Goal: Information Seeking & Learning: Learn about a topic

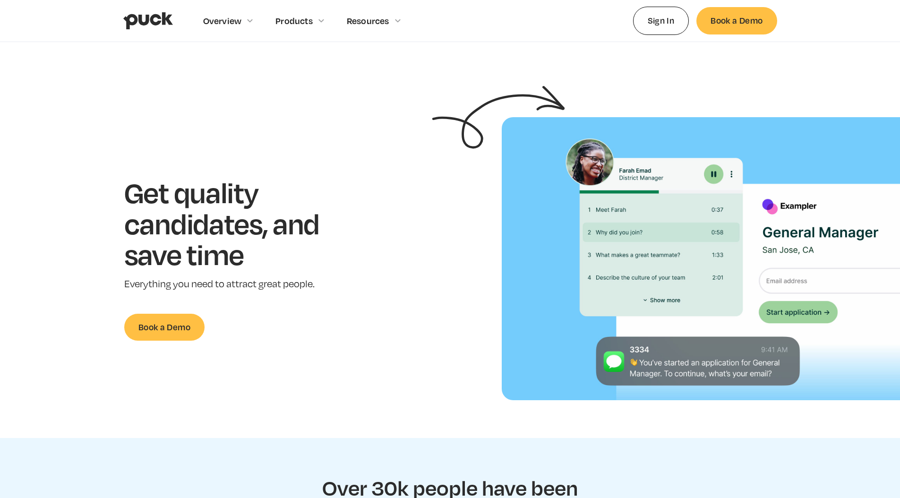
scroll to position [1, 0]
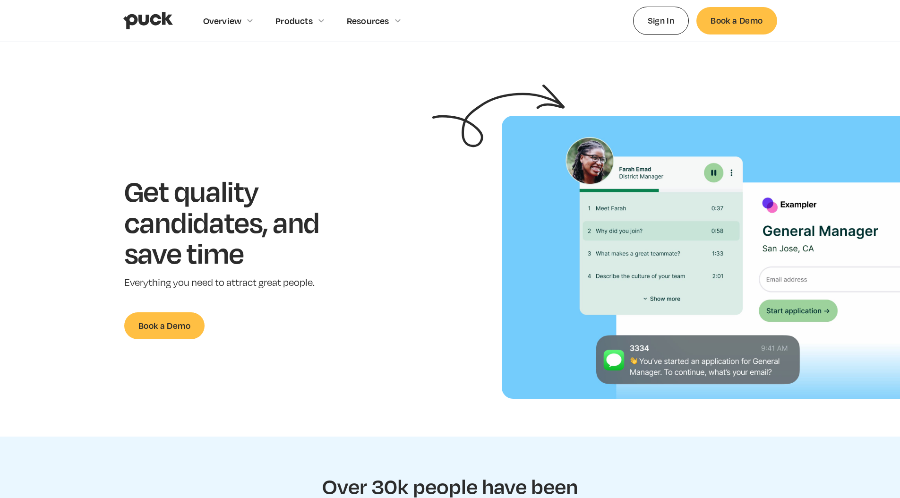
click at [426, 167] on section "Get quality candidates, and save time Everything you need to attract great peop…" at bounding box center [450, 257] width 900 height 283
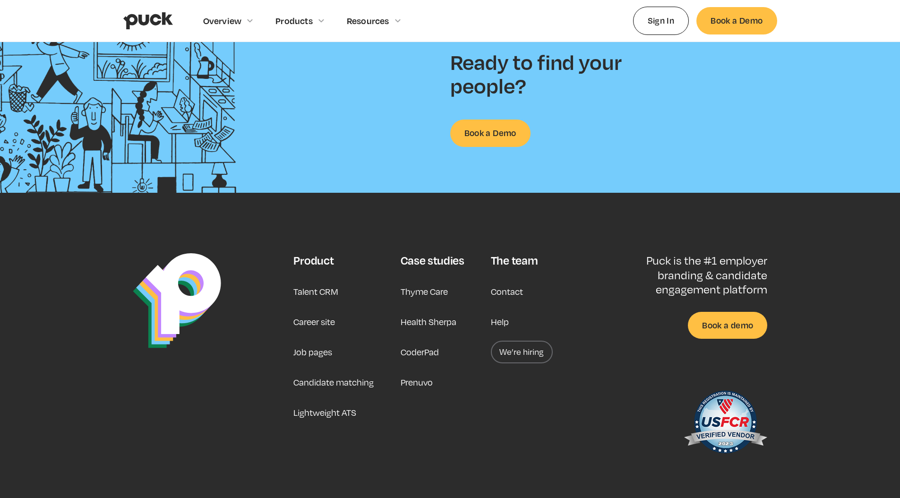
scroll to position [2418, 0]
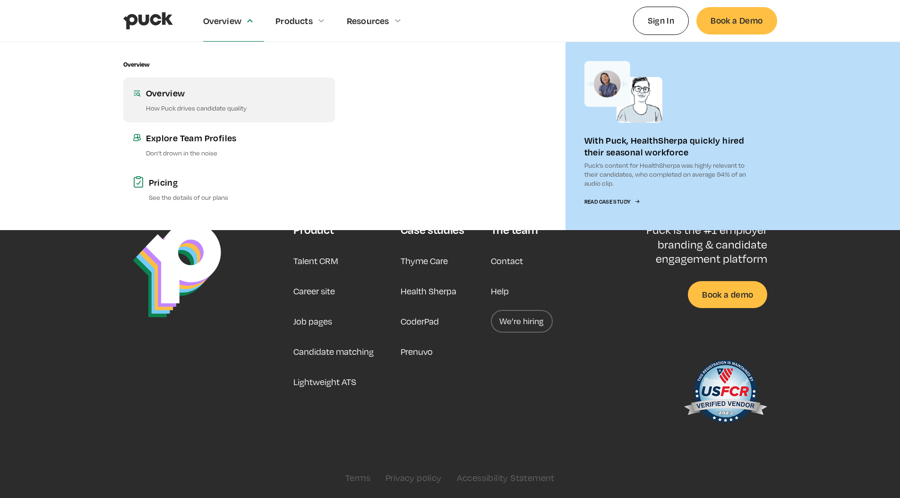
click at [211, 95] on div "Overview" at bounding box center [236, 93] width 180 height 12
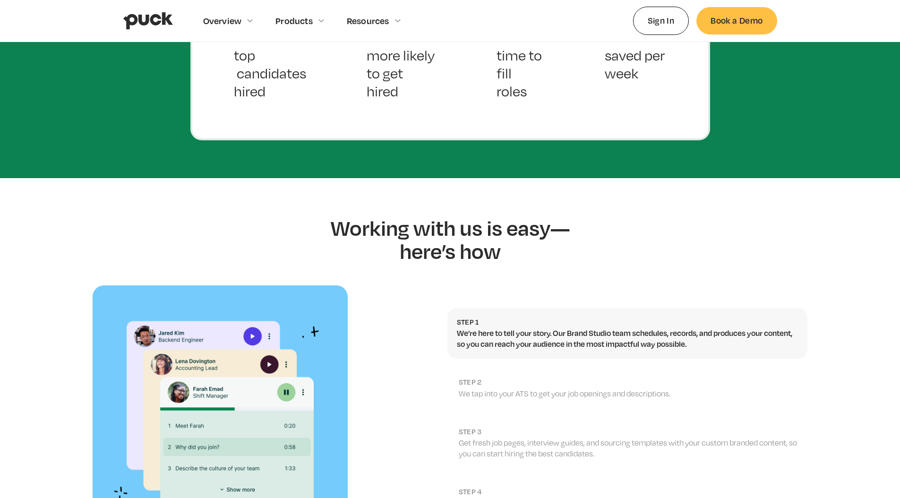
scroll to position [710, 0]
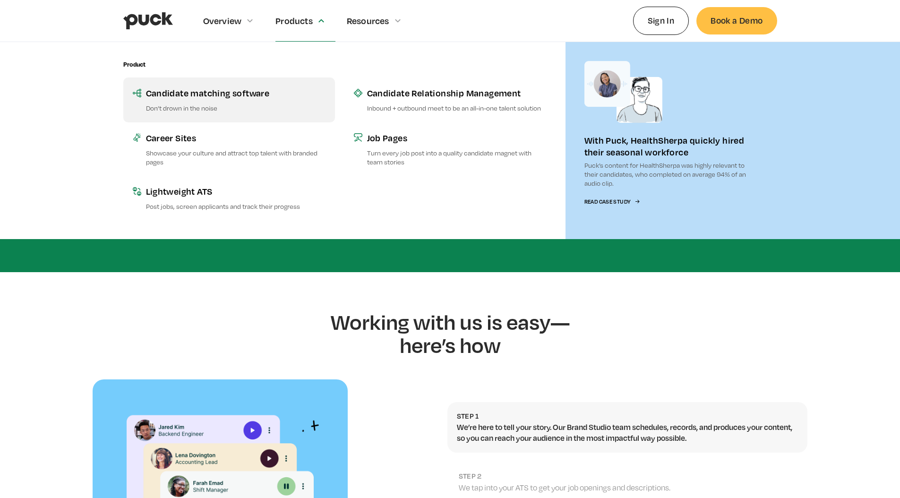
click at [286, 89] on div "Candidate matching software" at bounding box center [236, 93] width 180 height 12
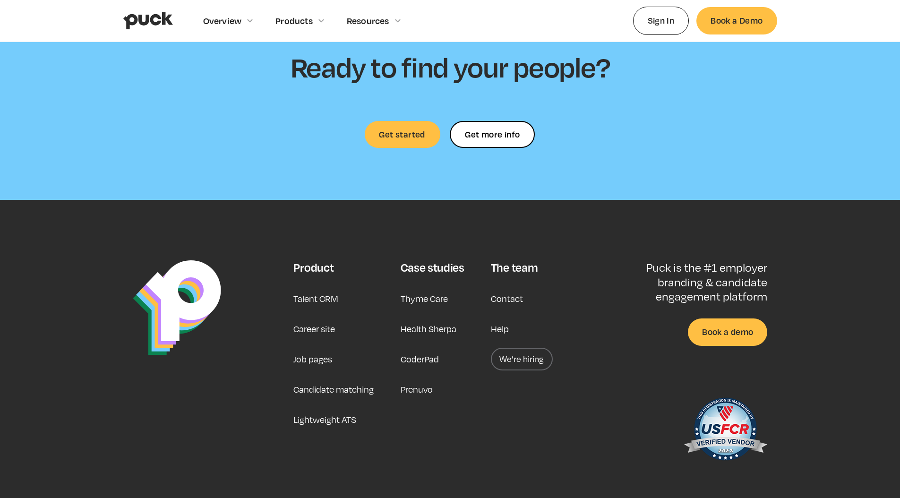
scroll to position [2611, 0]
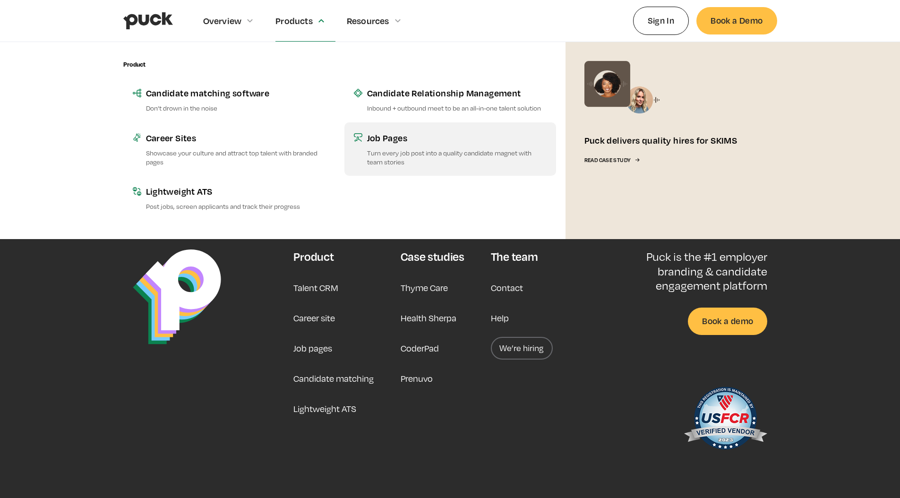
click at [420, 154] on p "Turn every job post into a quality candidate magnet with team stories" at bounding box center [457, 157] width 180 height 18
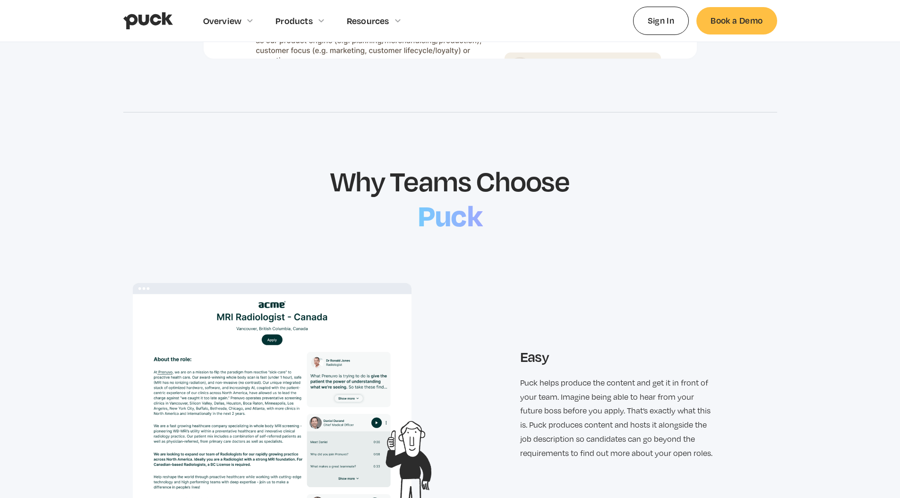
scroll to position [835, 0]
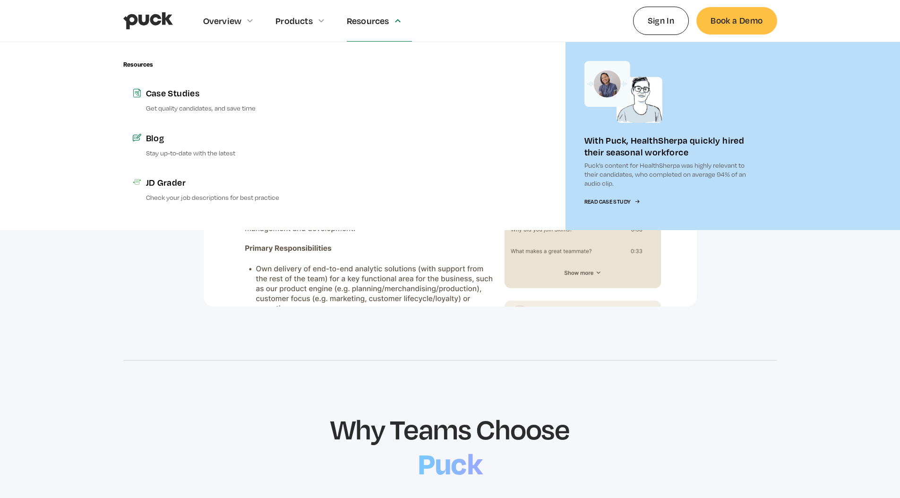
click at [350, 112] on div at bounding box center [450, 136] width 212 height 188
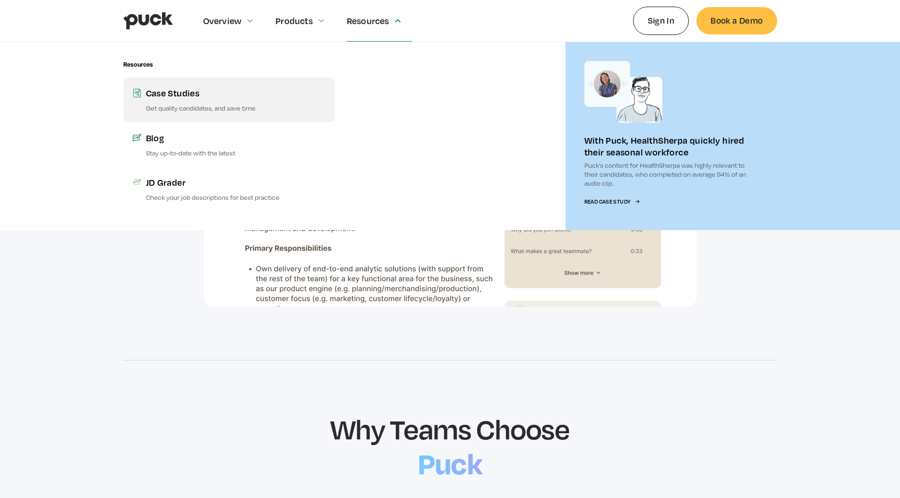
click at [247, 104] on p "Get quality candidates, and save time" at bounding box center [236, 107] width 180 height 9
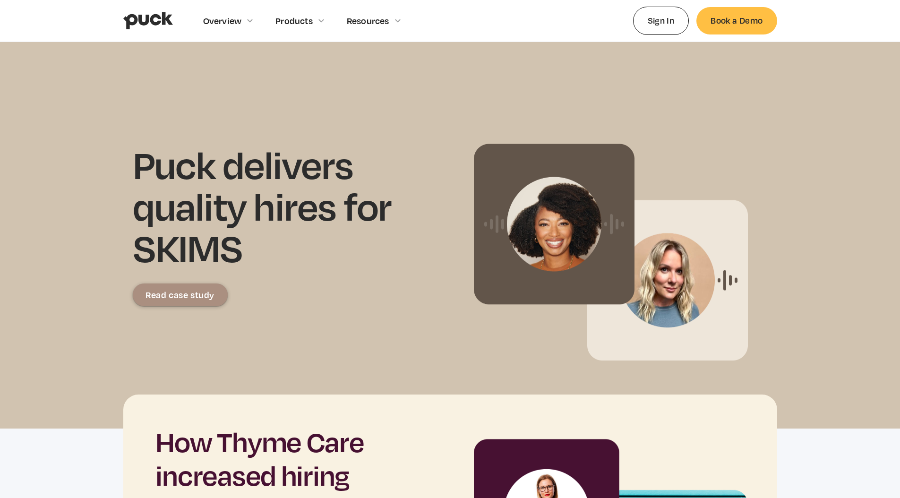
click at [794, 21] on div "Overview Overview Overview How Puck drives candidate quality Explore Team Profi…" at bounding box center [450, 21] width 900 height 42
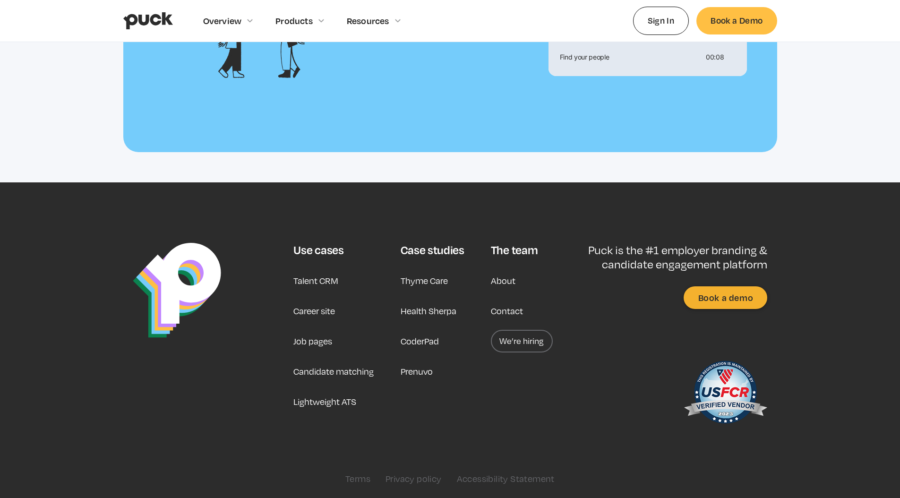
scroll to position [1900, 0]
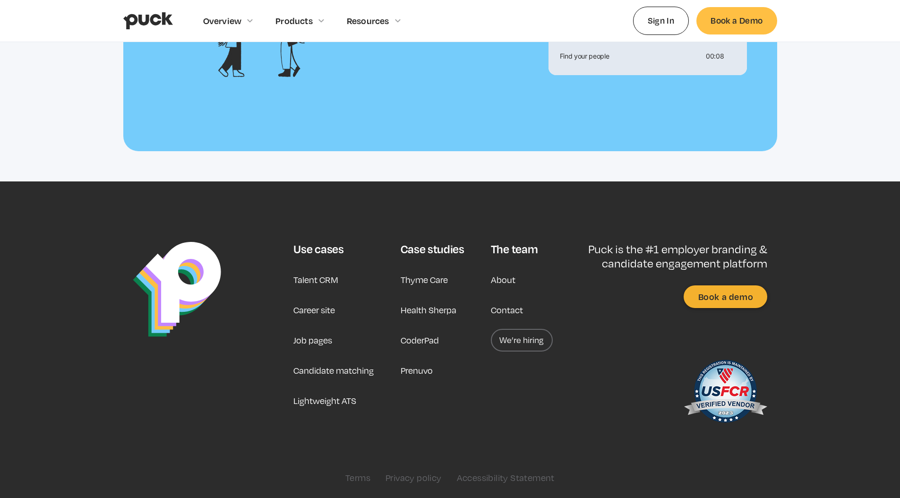
click at [292, 339] on div "Use cases Talent CRM Career site Job pages Candidate matching Lightweight ATS C…" at bounding box center [450, 362] width 654 height 241
click at [326, 336] on link "Job pages" at bounding box center [312, 340] width 39 height 23
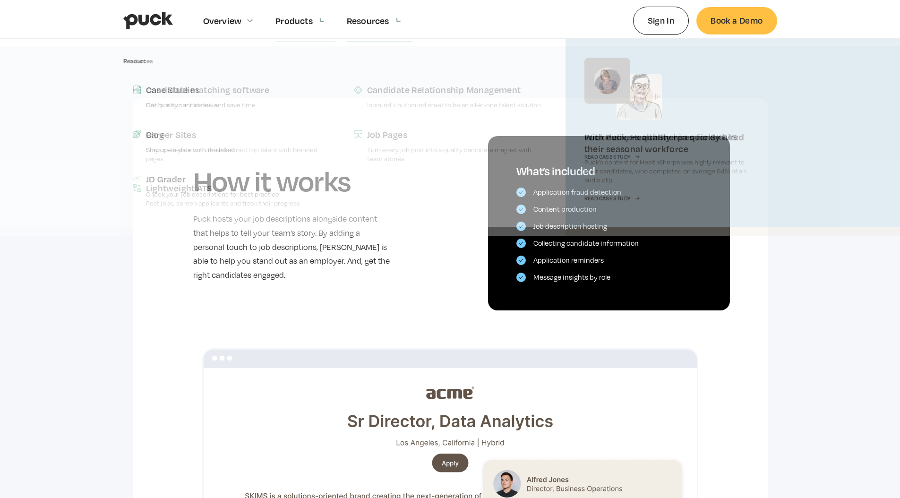
scroll to position [331, 0]
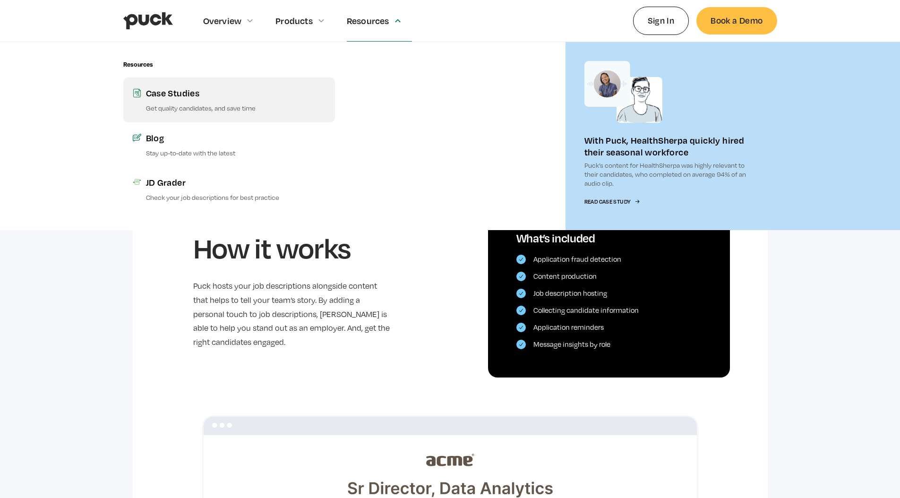
click at [316, 95] on div "Case Studies" at bounding box center [236, 93] width 180 height 12
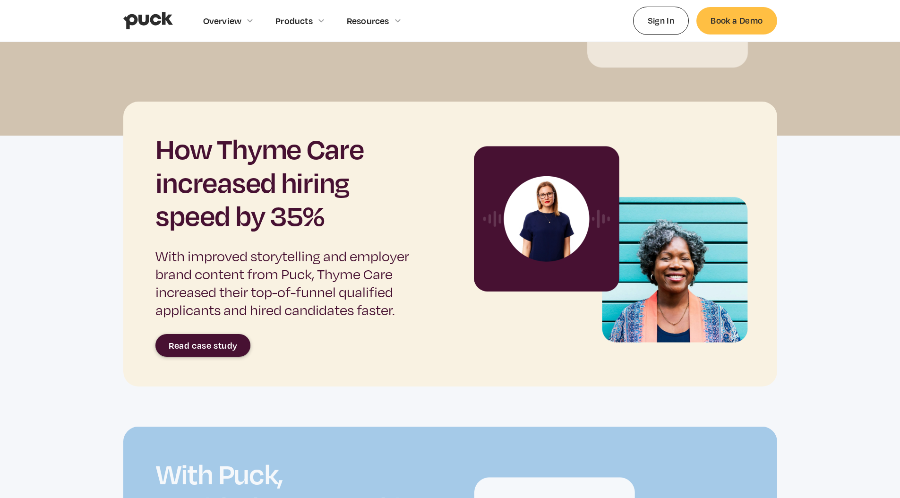
scroll to position [313, 0]
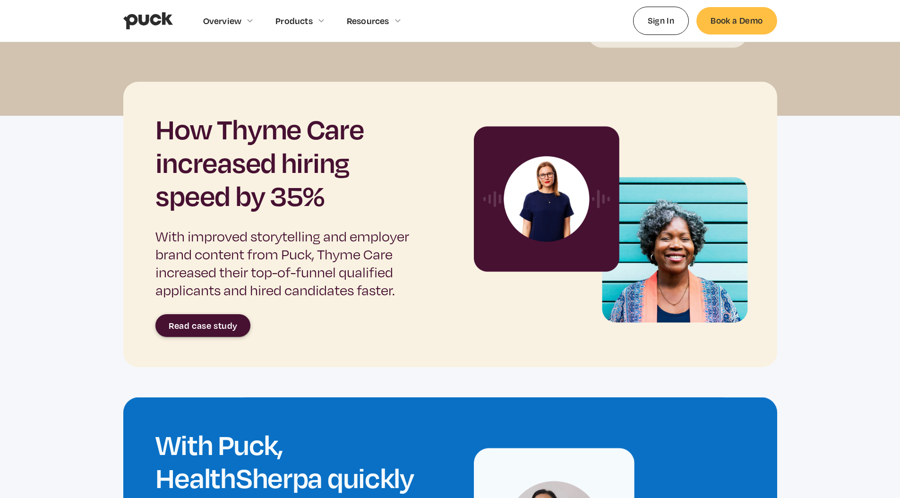
drag, startPoint x: 129, startPoint y: 28, endPoint x: 68, endPoint y: 0, distance: 66.8
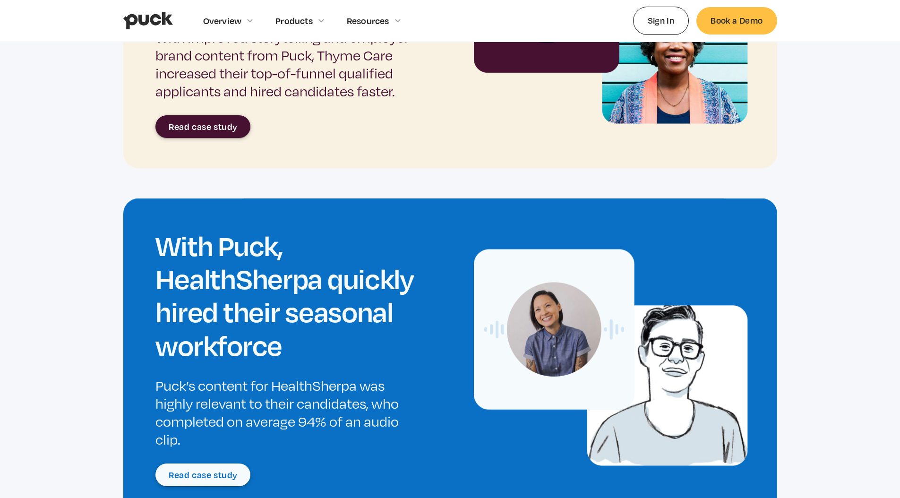
scroll to position [800, 0]
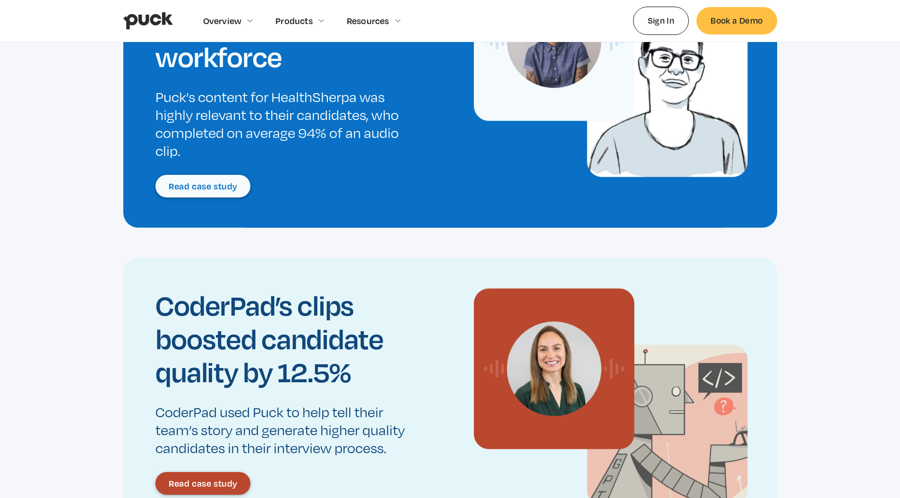
click at [203, 192] on link "Read case study" at bounding box center [202, 186] width 95 height 23
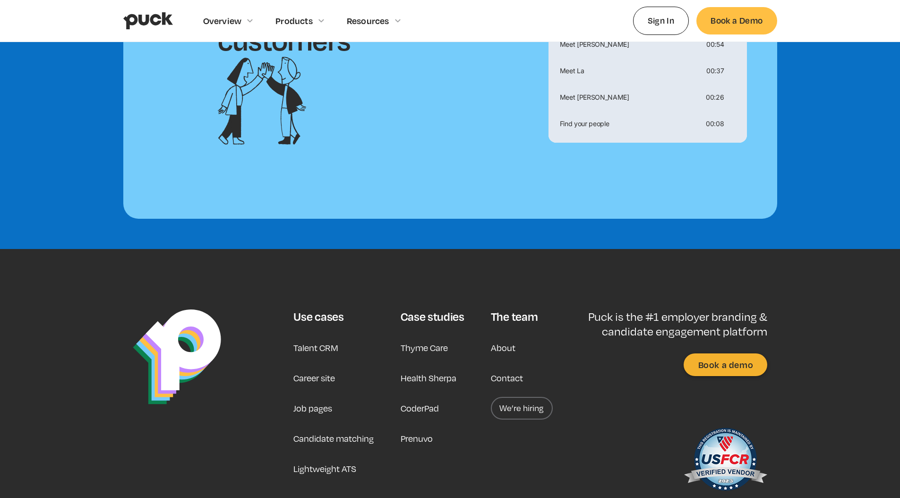
scroll to position [2364, 0]
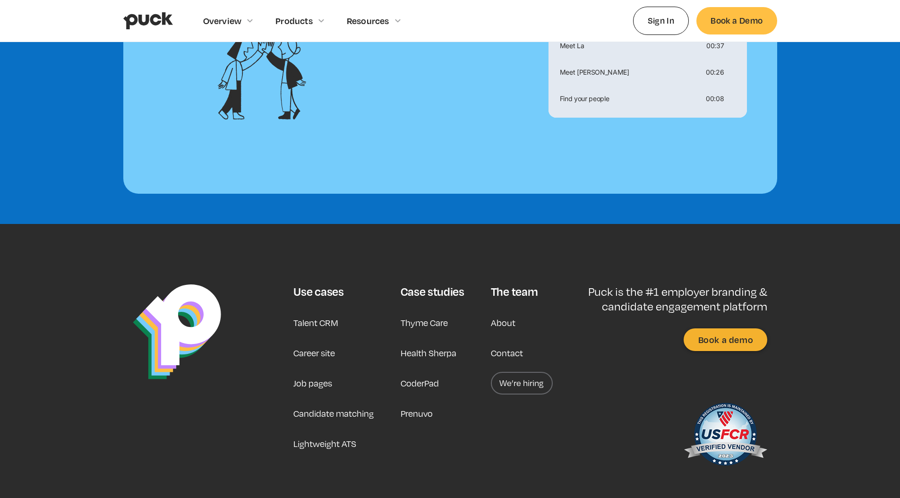
click at [415, 311] on link "Thyme Care" at bounding box center [424, 322] width 47 height 23
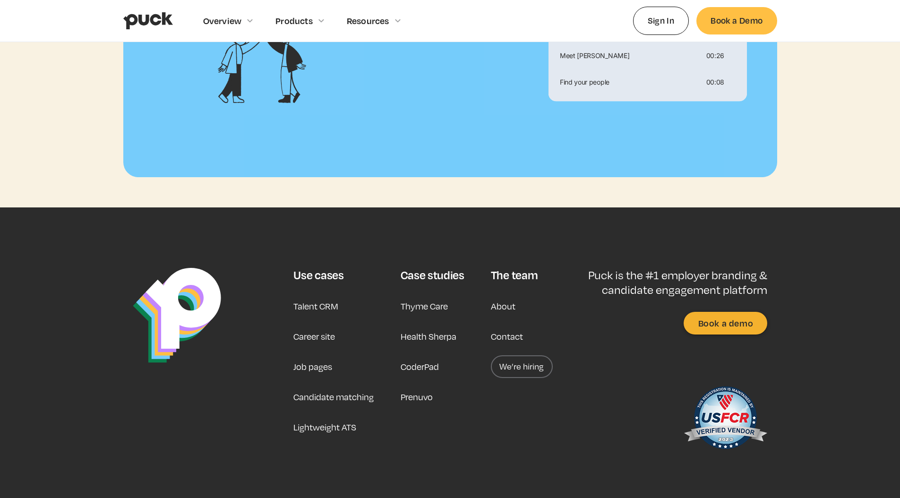
scroll to position [2894, 0]
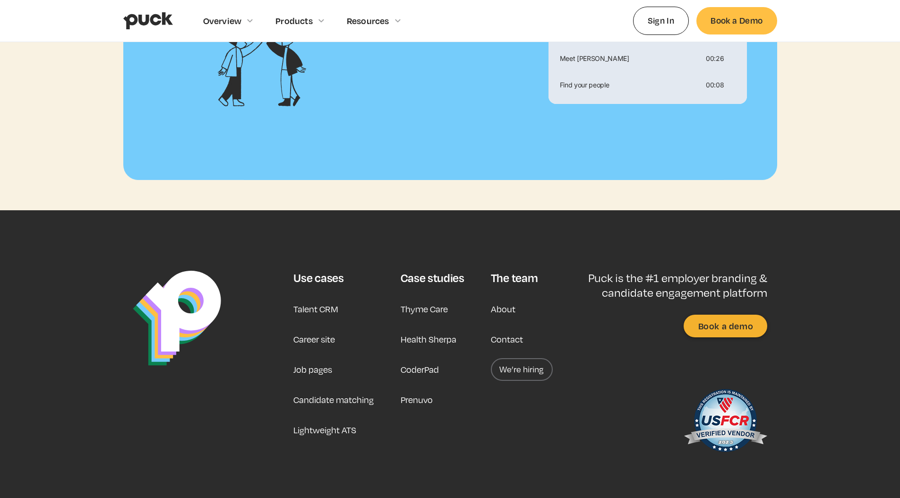
click at [495, 298] on link "About" at bounding box center [503, 309] width 25 height 23
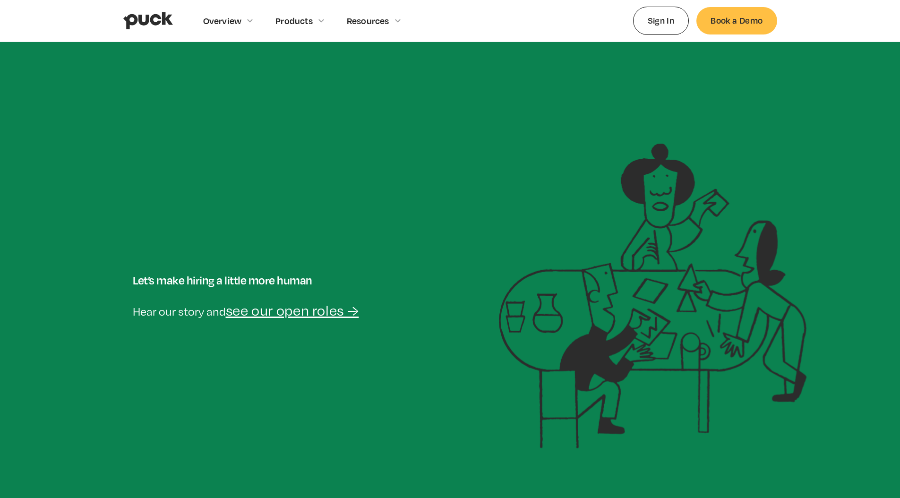
click at [373, 241] on div "Let’s make hiring a little more human Hear our story and see our open roles →" at bounding box center [450, 296] width 654 height 305
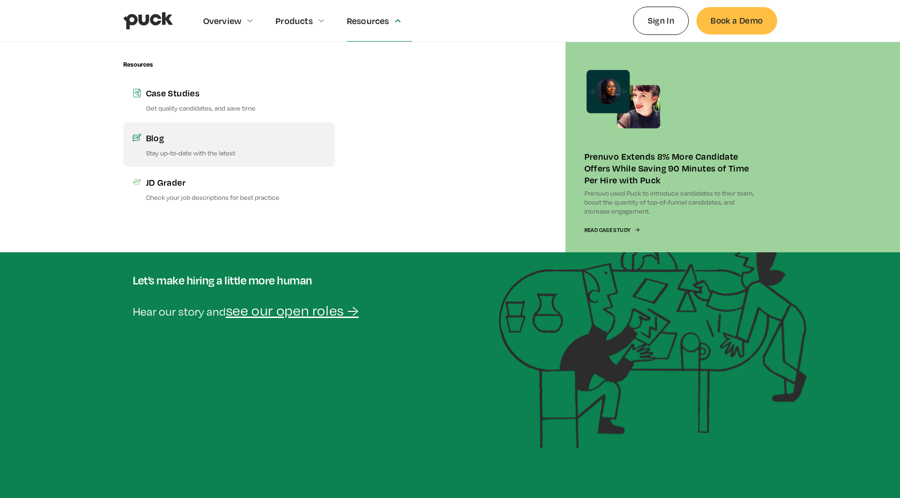
click at [190, 140] on div "Blog" at bounding box center [236, 138] width 180 height 12
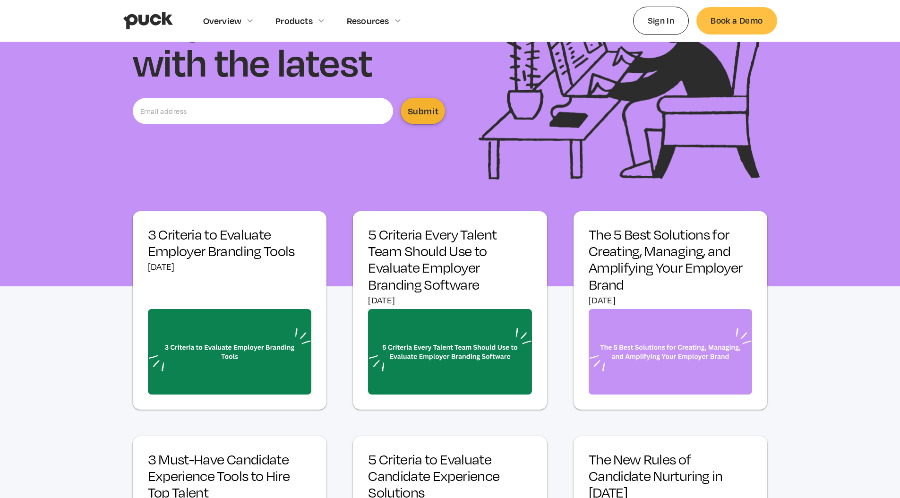
scroll to position [400, 0]
